Goal: Task Accomplishment & Management: Use online tool/utility

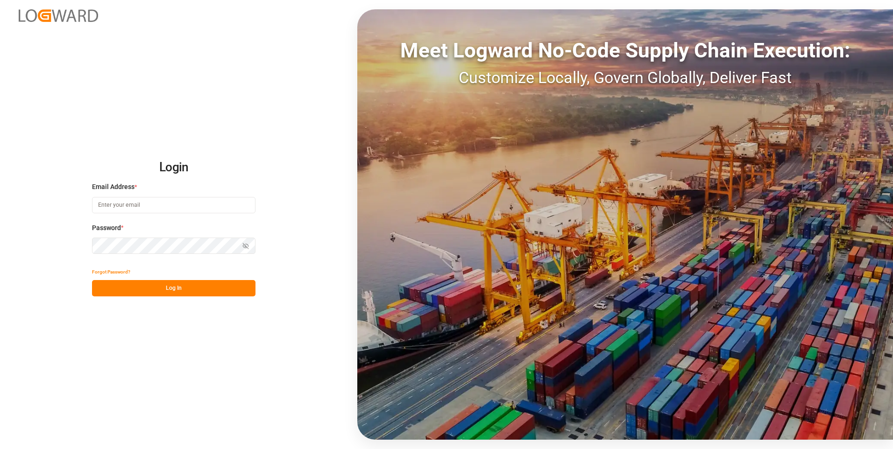
type input "[EMAIL_ADDRESS][DOMAIN_NAME]"
click at [208, 291] on button "Log In" at bounding box center [173, 288] width 163 height 16
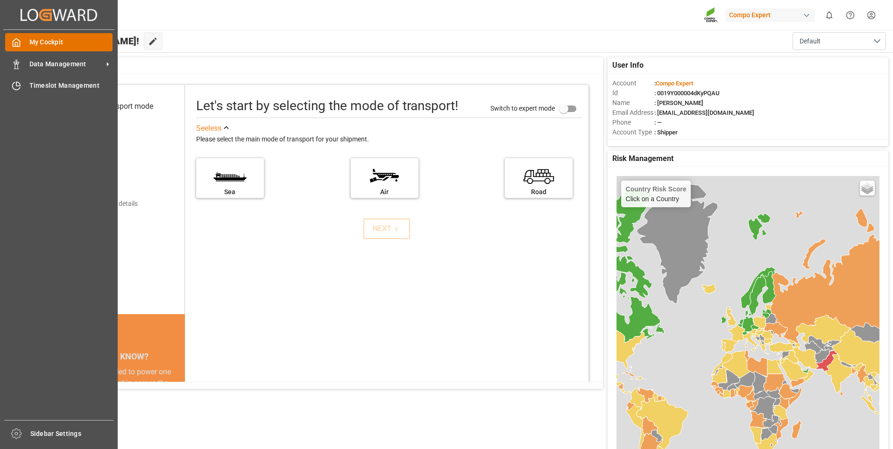
click at [12, 42] on icon at bounding box center [16, 42] width 9 height 9
click at [44, 83] on span "Timeslot Management" at bounding box center [71, 86] width 84 height 10
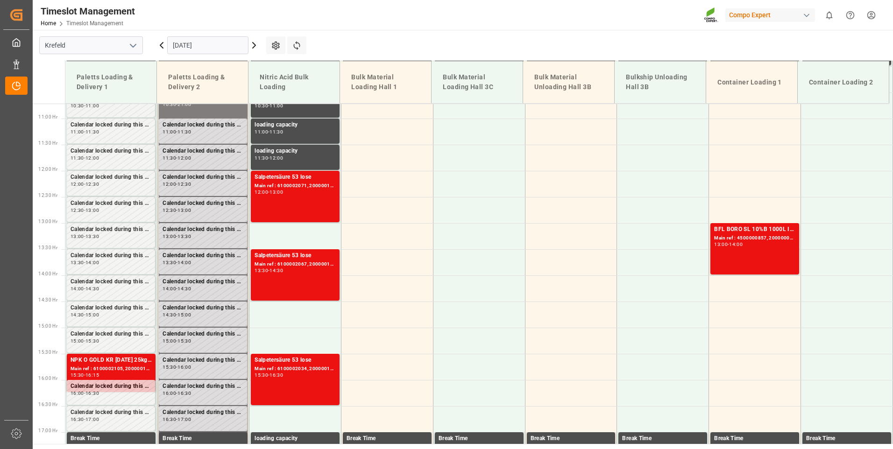
scroll to position [374, 0]
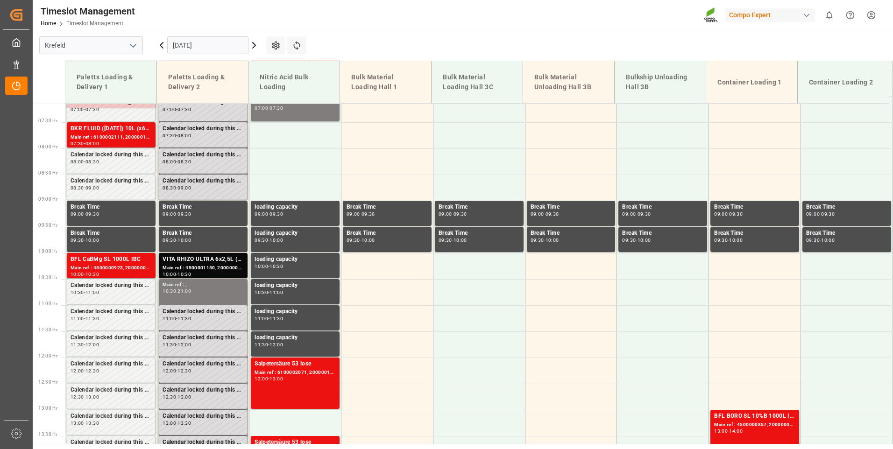
click at [258, 46] on icon at bounding box center [253, 45] width 11 height 11
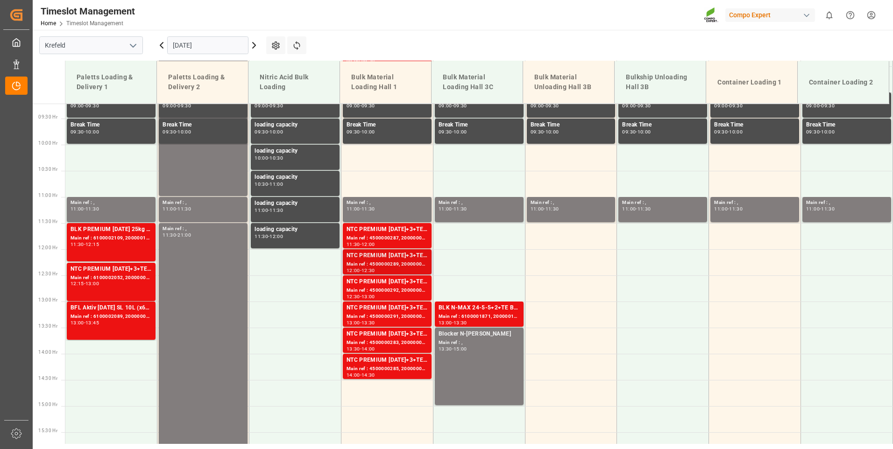
scroll to position [587, 0]
